Goal: Navigation & Orientation: Find specific page/section

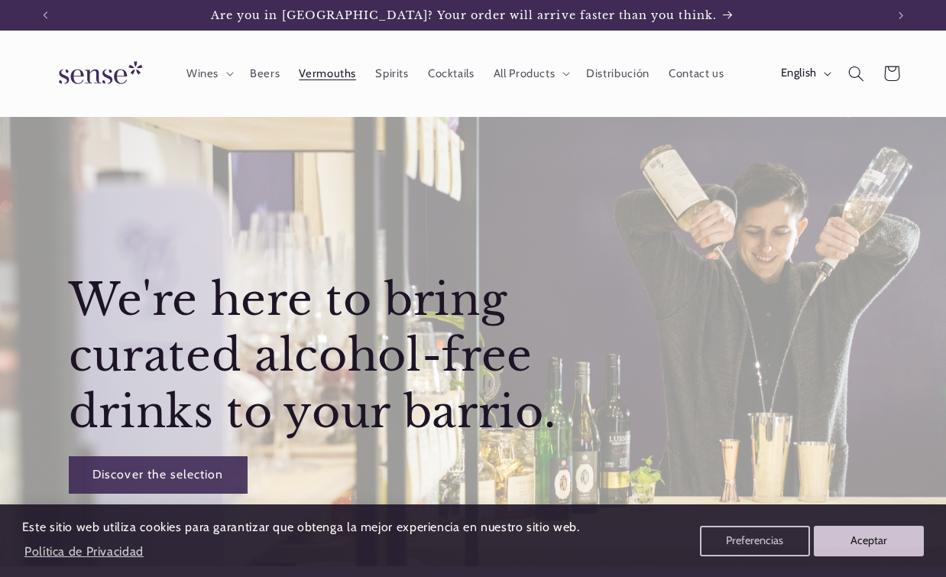
click at [331, 74] on span "Vermouths" at bounding box center [327, 73] width 57 height 15
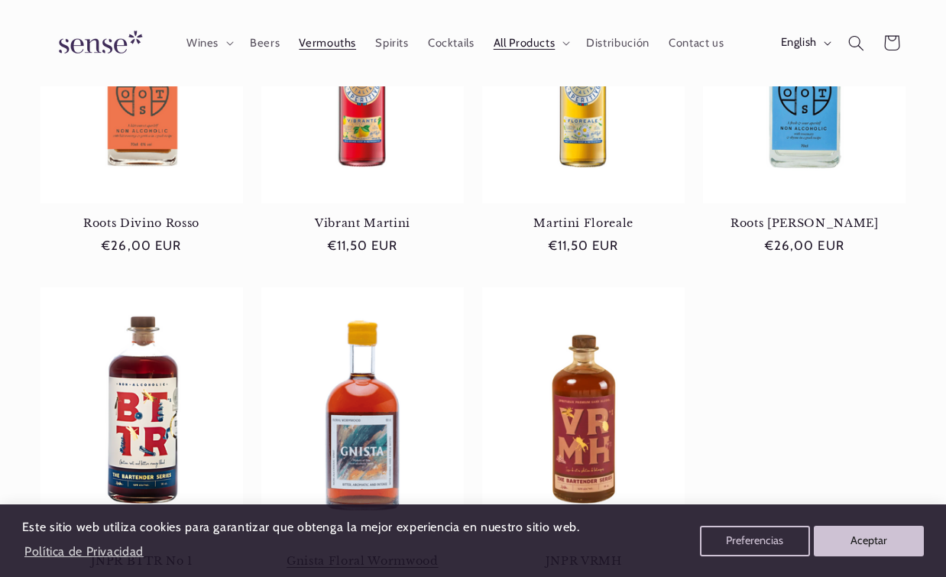
scroll to position [227, 0]
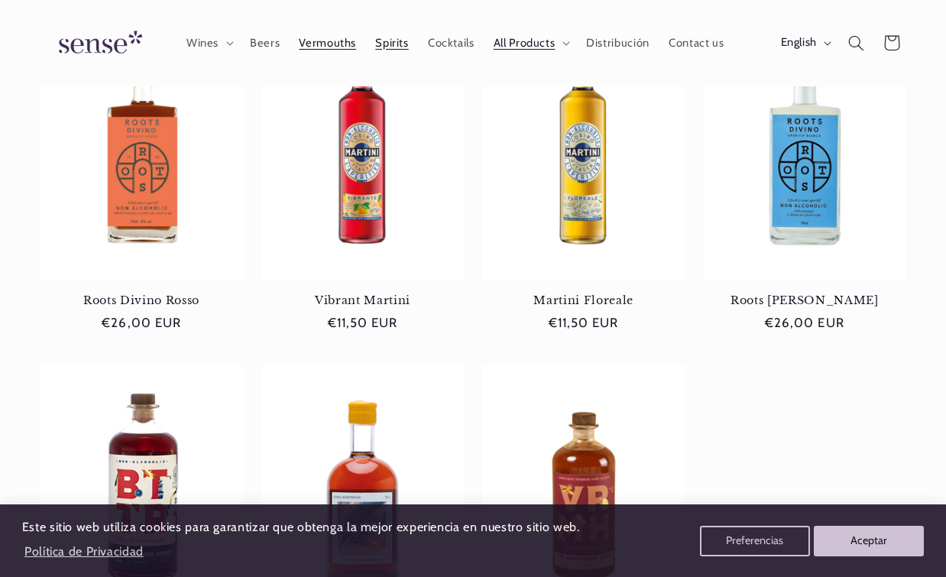
click at [384, 43] on span "Spirits" at bounding box center [391, 43] width 33 height 15
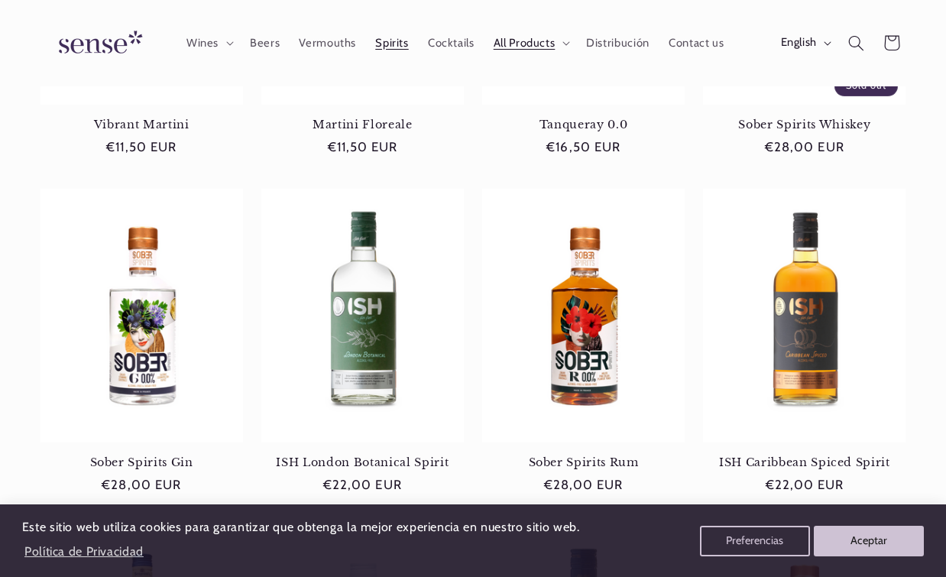
scroll to position [152, 0]
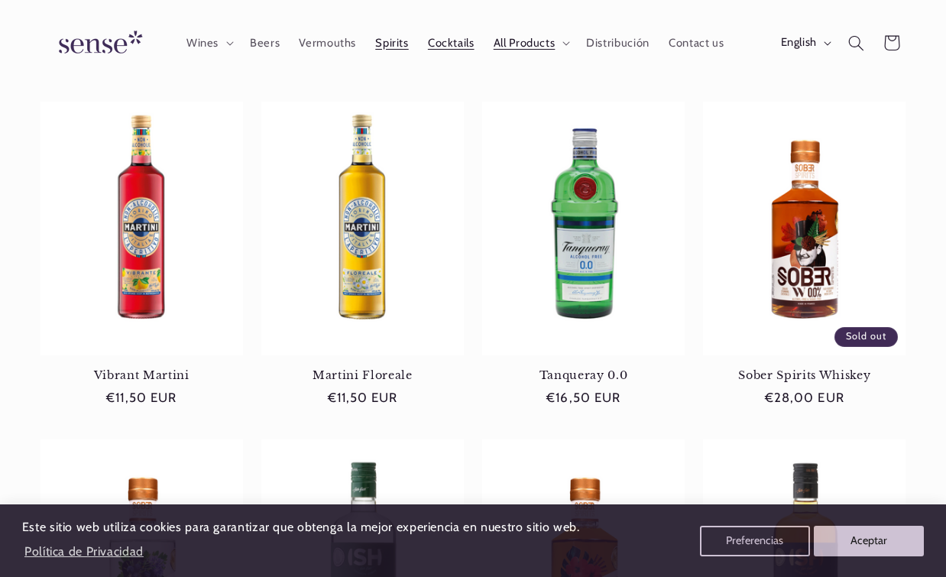
click at [451, 38] on span "Cocktails" at bounding box center [451, 43] width 47 height 15
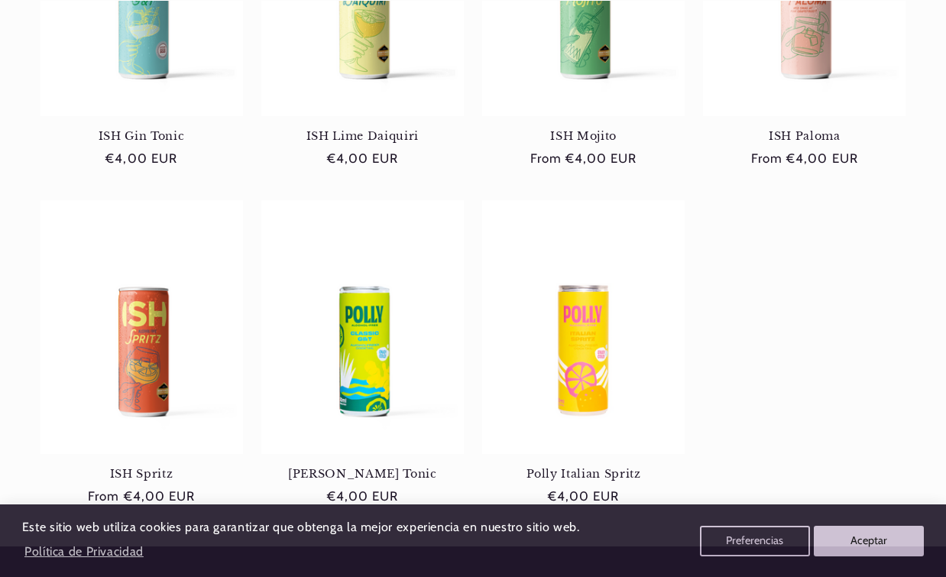
scroll to position [0, 841]
